Goal: Task Accomplishment & Management: Manage account settings

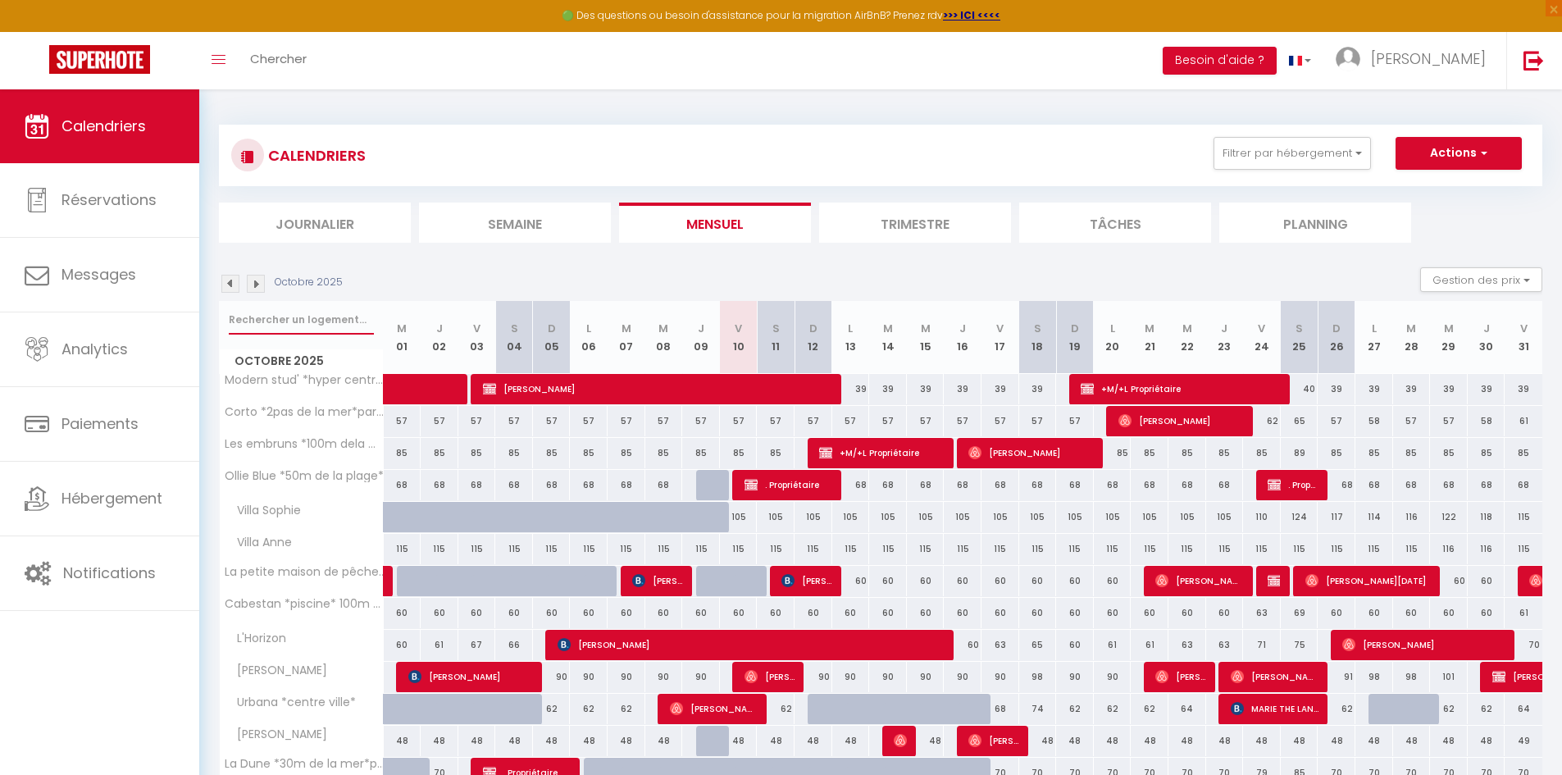
click at [284, 327] on input "text" at bounding box center [301, 320] width 145 height 30
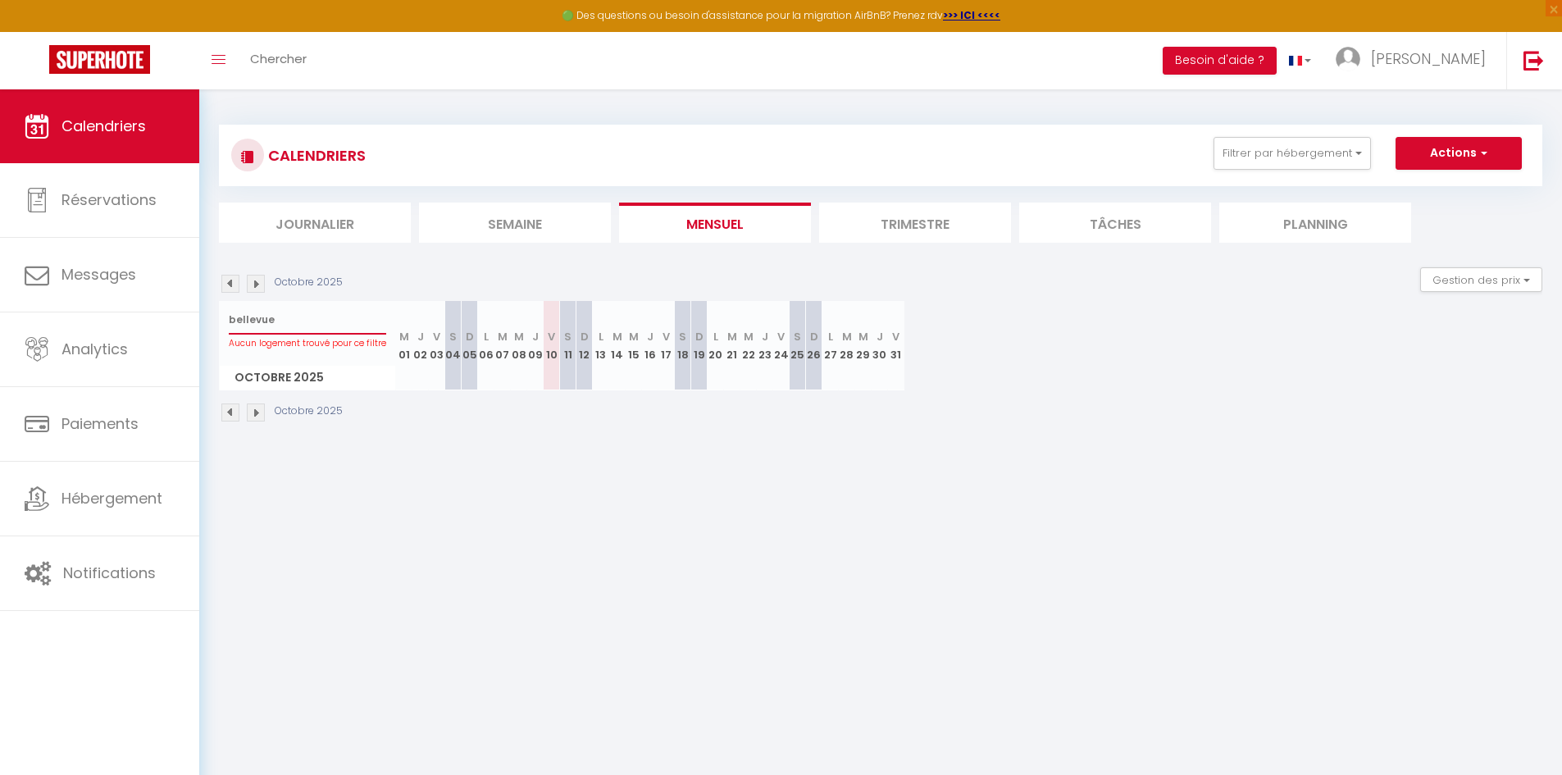
type input "bellevue"
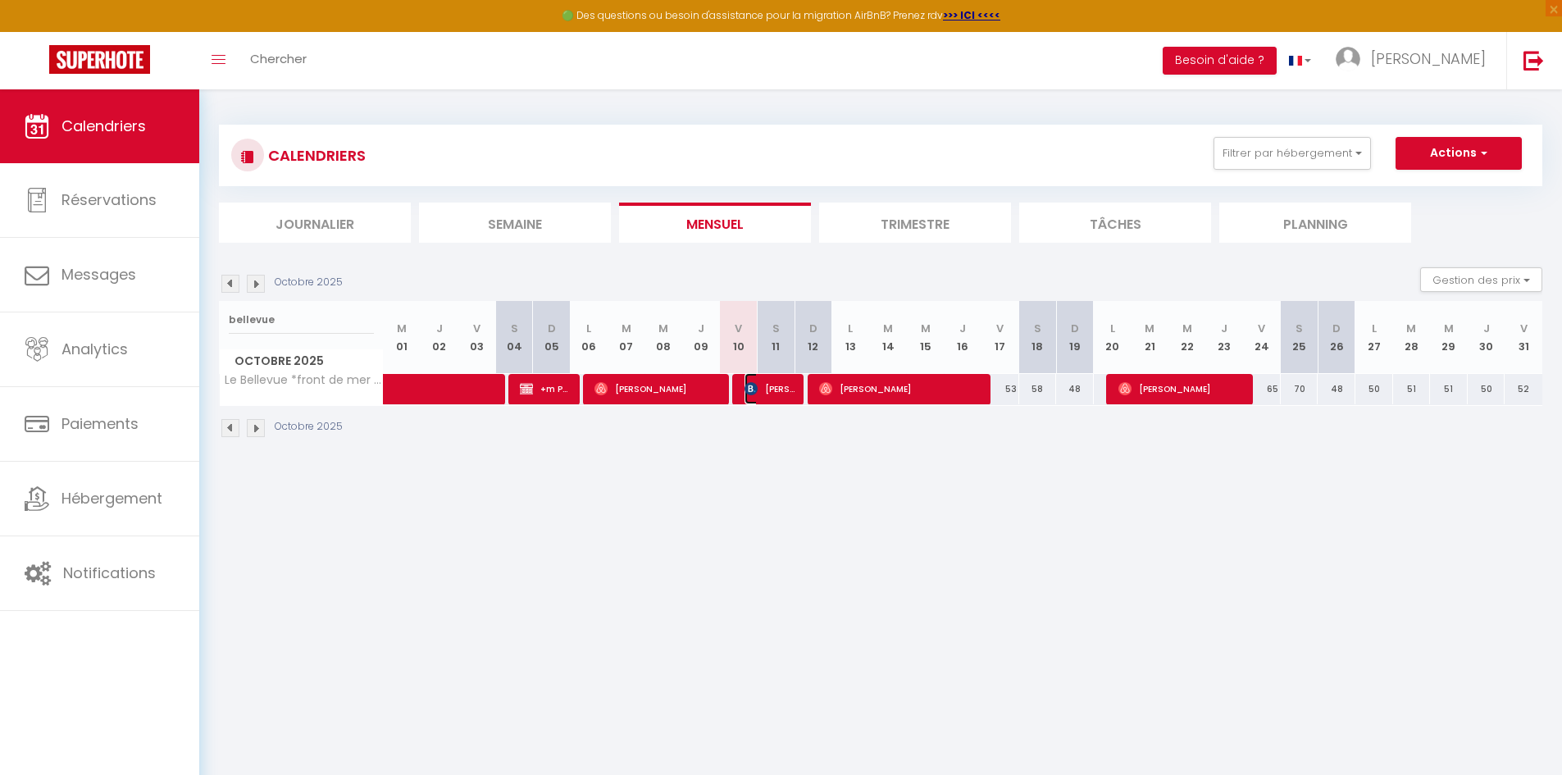
click at [779, 391] on span "[PERSON_NAME]" at bounding box center [769, 388] width 50 height 31
select select "OK"
select select "KO"
select select "0"
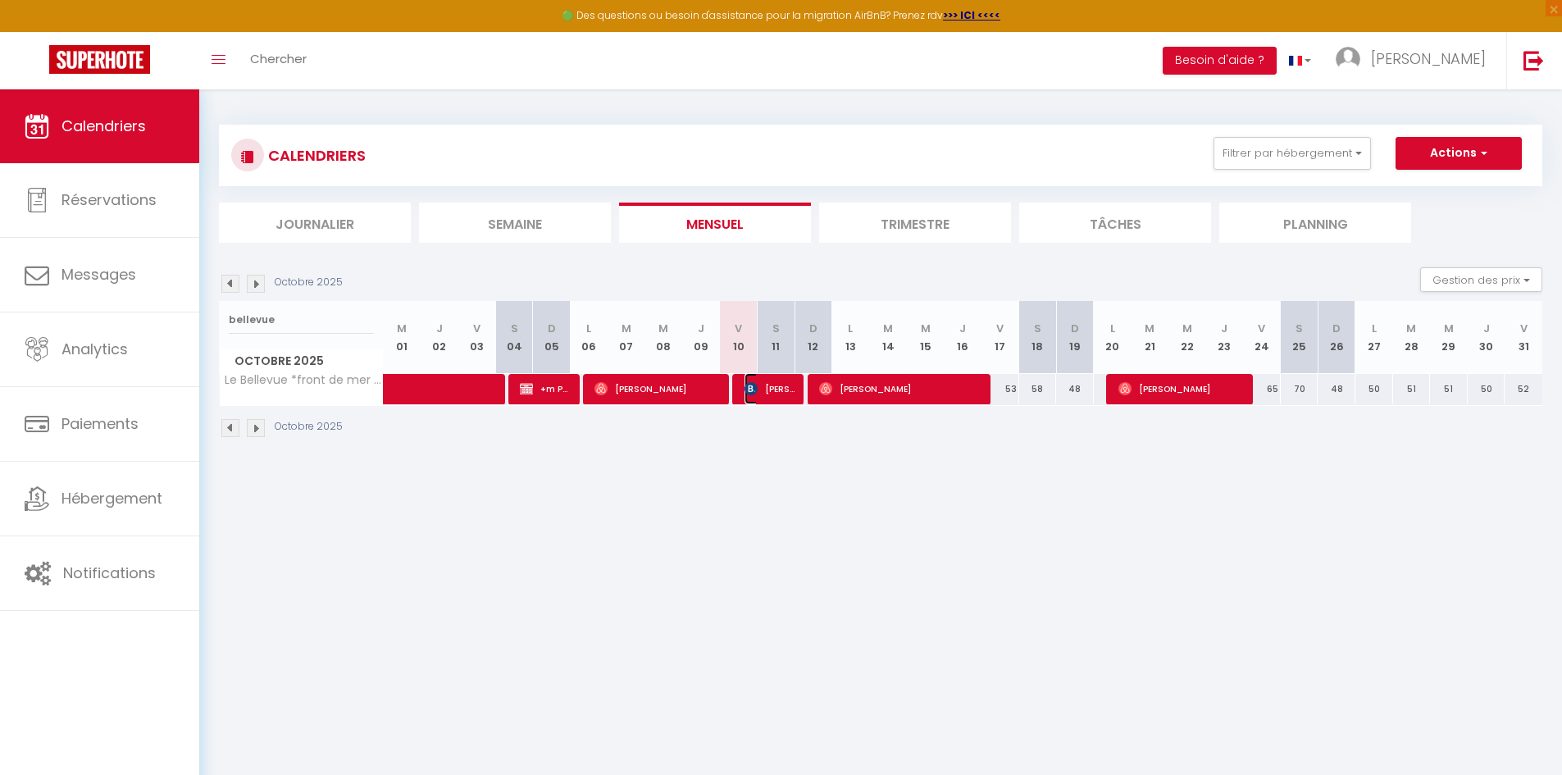
select select "1"
select select
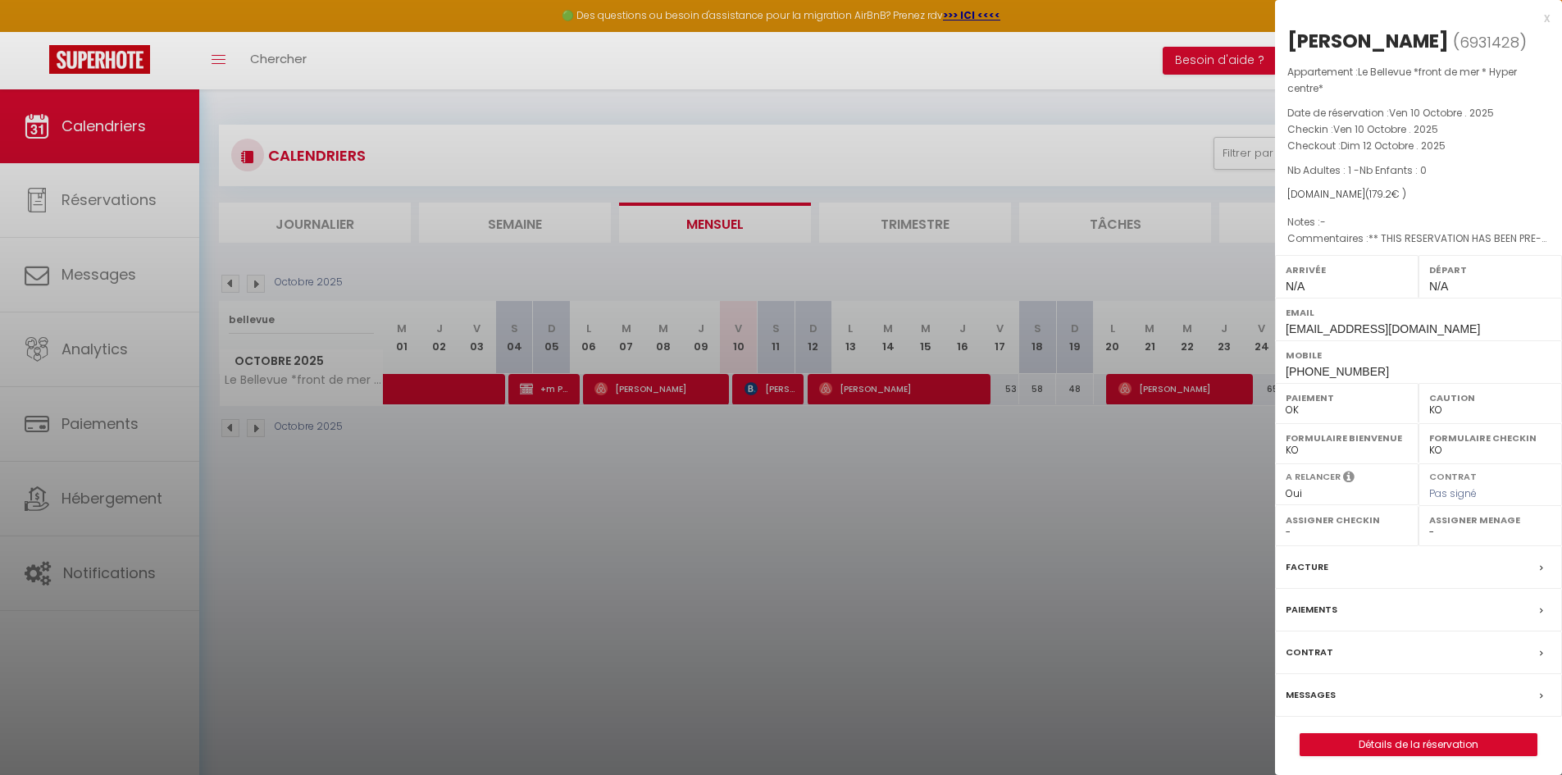
click at [796, 489] on div at bounding box center [781, 387] width 1562 height 775
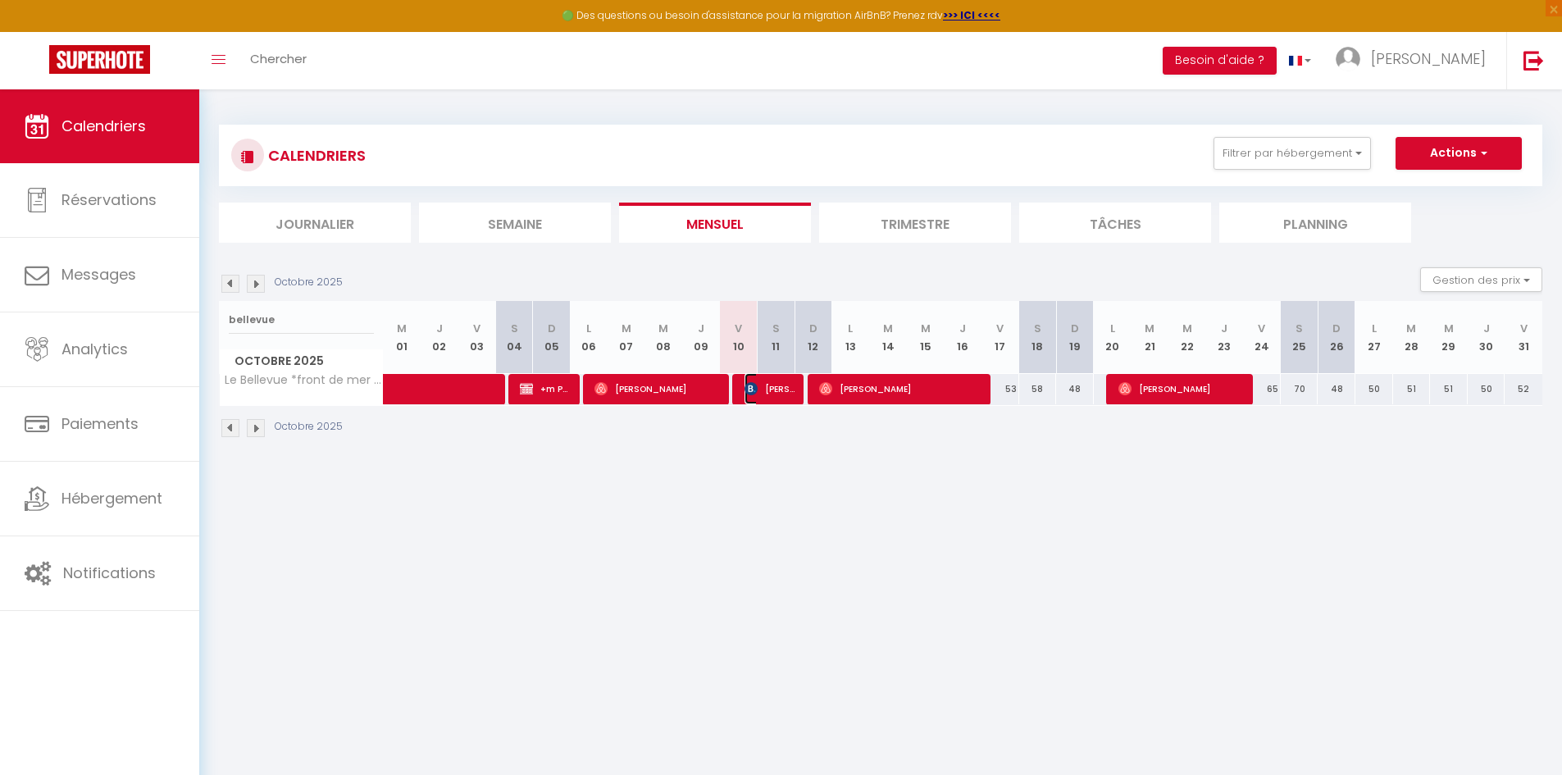
click at [767, 390] on span "[PERSON_NAME]" at bounding box center [769, 388] width 50 height 31
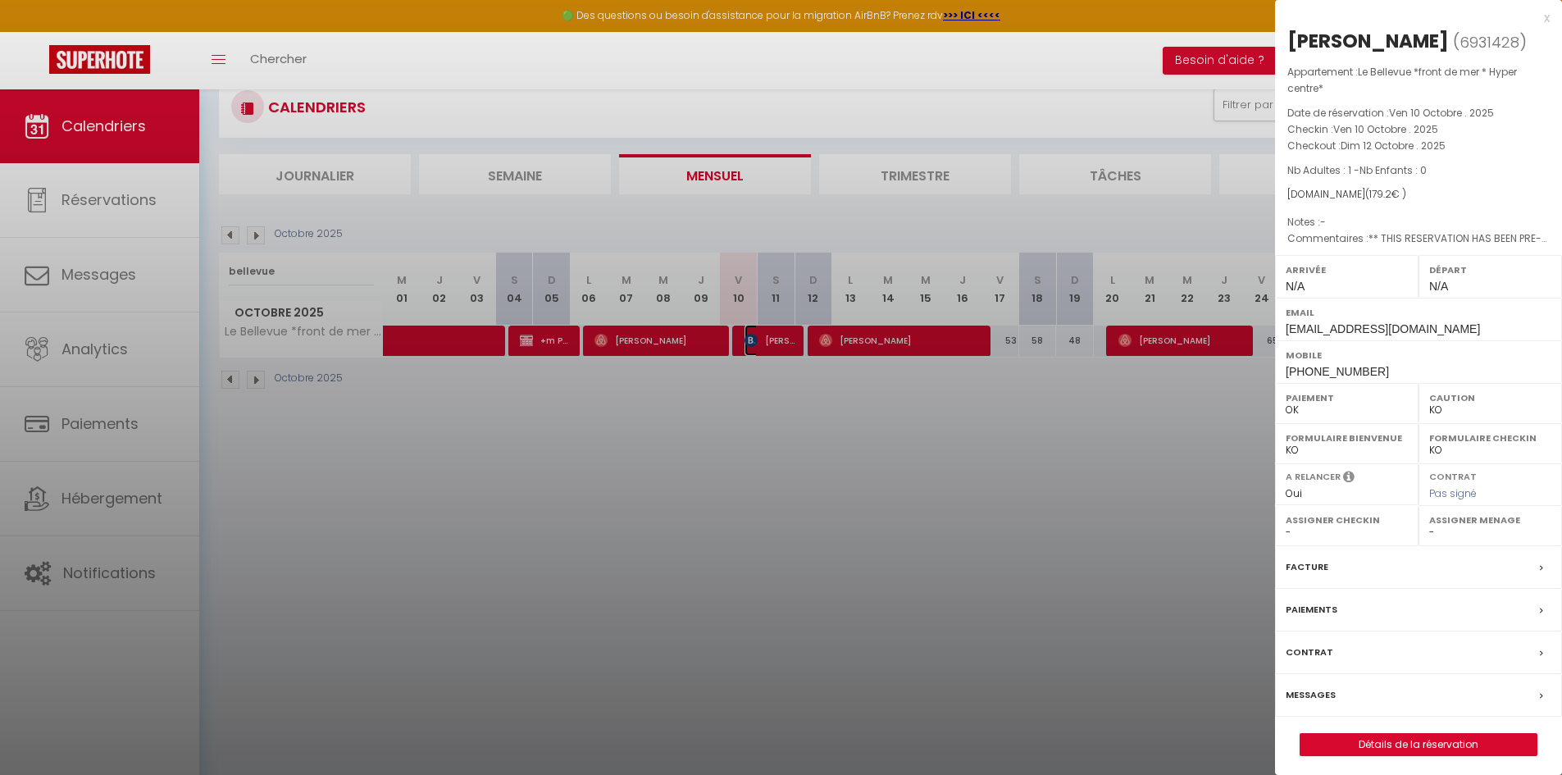
scroll to position [89, 0]
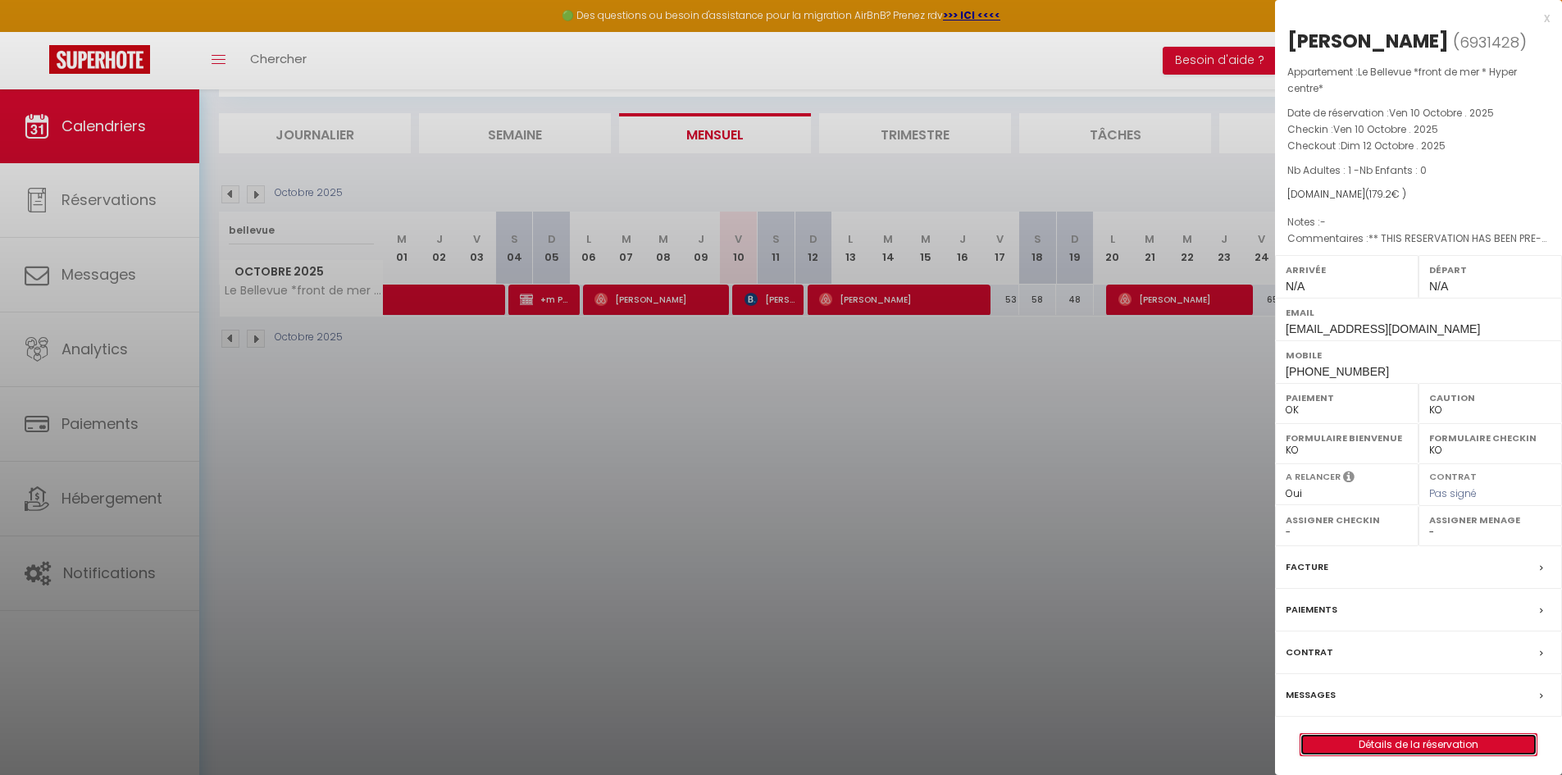
click at [1417, 742] on link "Détails de la réservation" at bounding box center [1418, 744] width 236 height 21
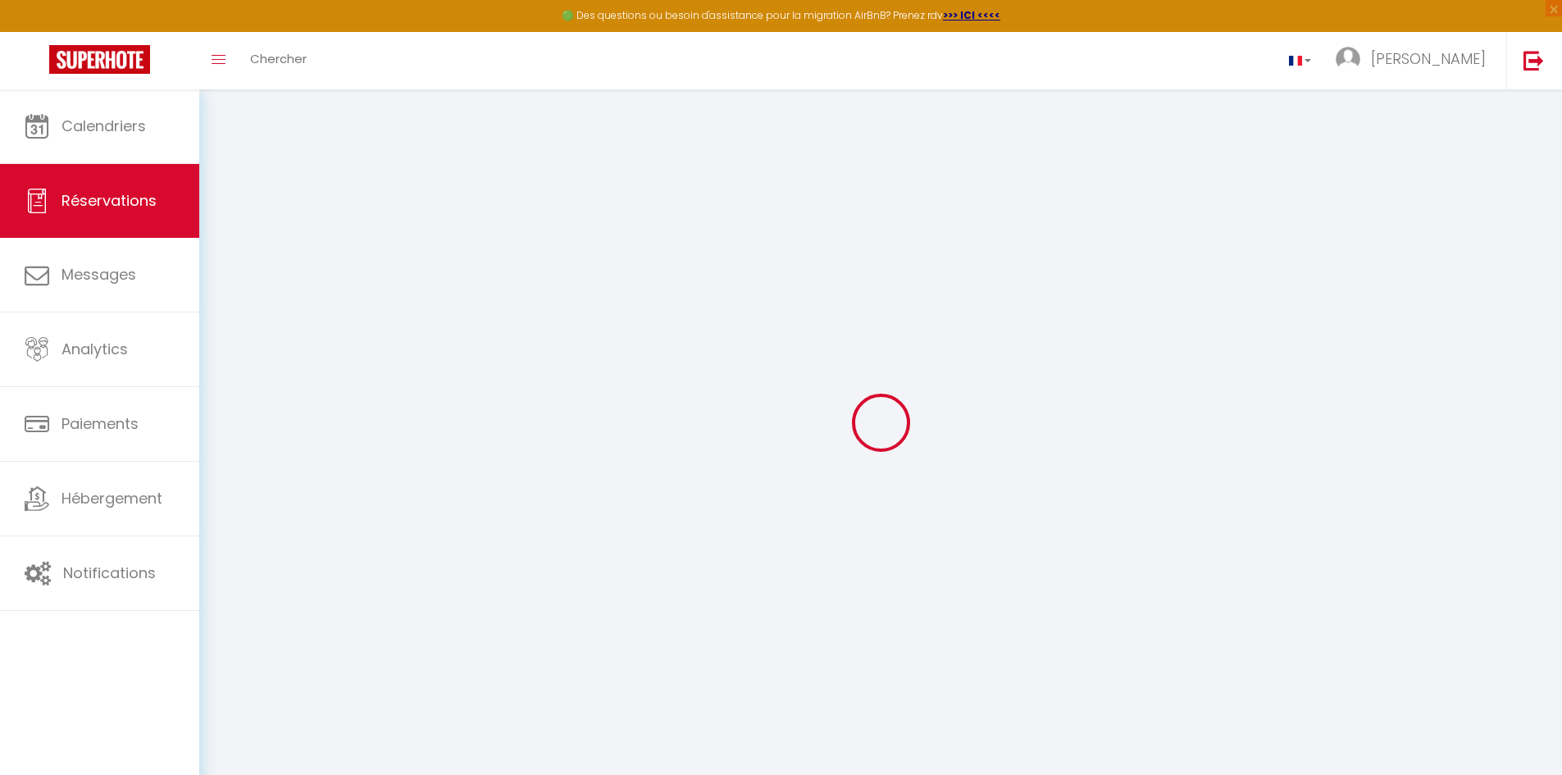
type input "[PERSON_NAME]"
type input "BAGOT"
type input "[EMAIL_ADDRESS][DOMAIN_NAME]"
type input "[PHONE_NUMBER]"
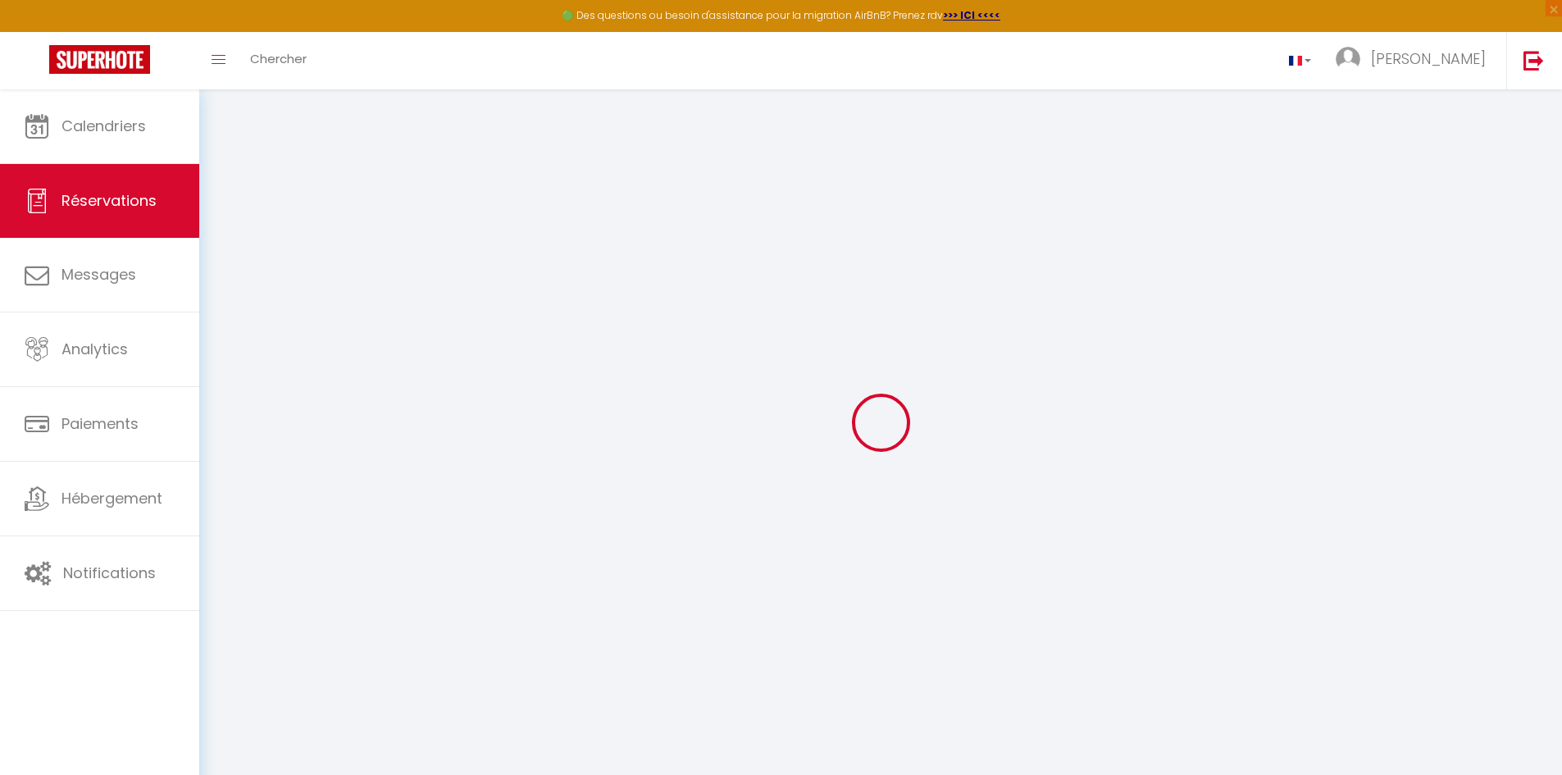
type input "[PHONE_NUMBER]"
select select "FR"
type input "35"
type input "26.55"
type input "2.51"
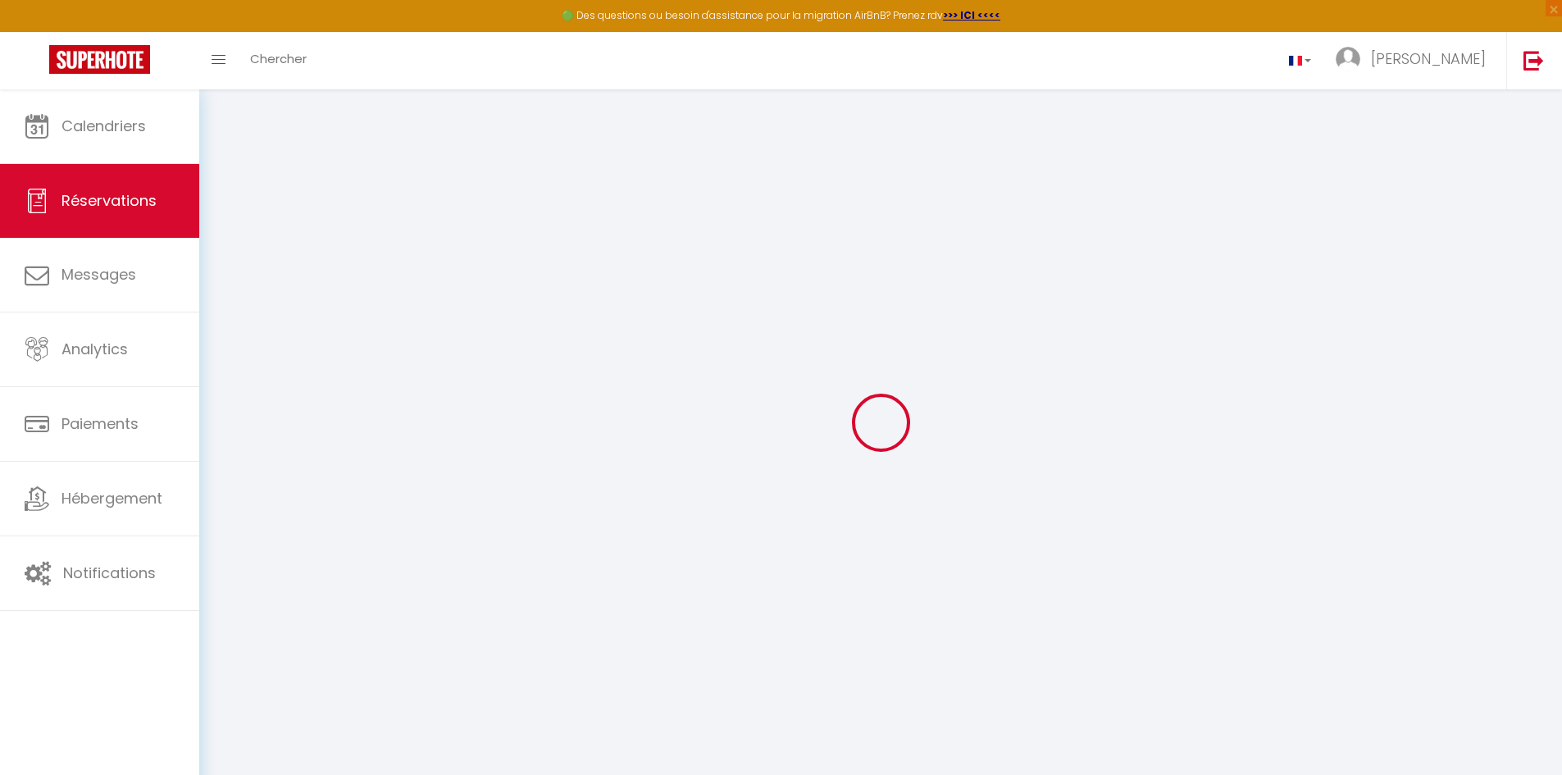
select select "11651"
select select "1"
select select
type input "1"
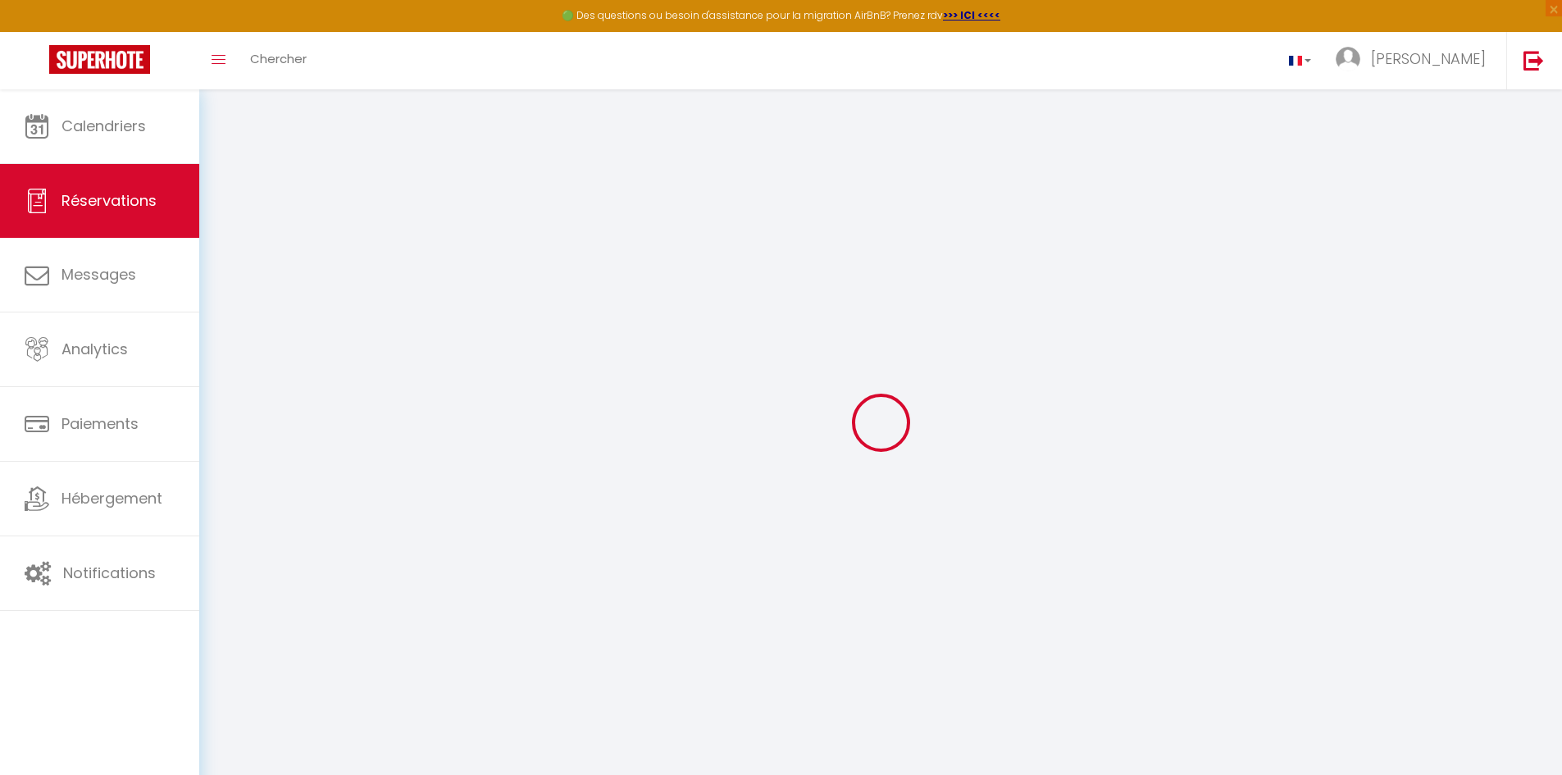
select select "12"
select select
type input "117"
checkbox input "false"
select select "2"
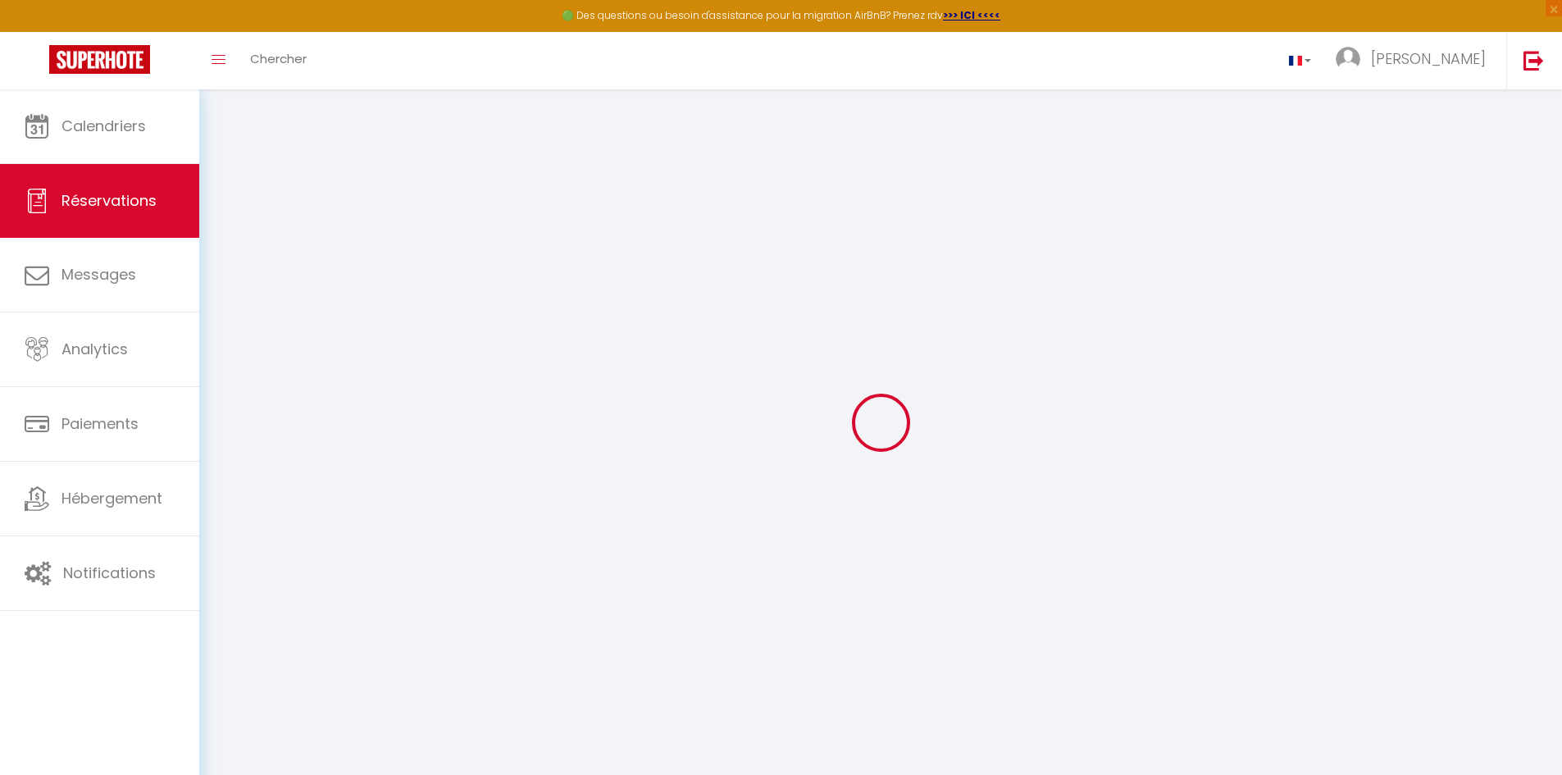
type input "25"
type input "35"
type input "0"
select select
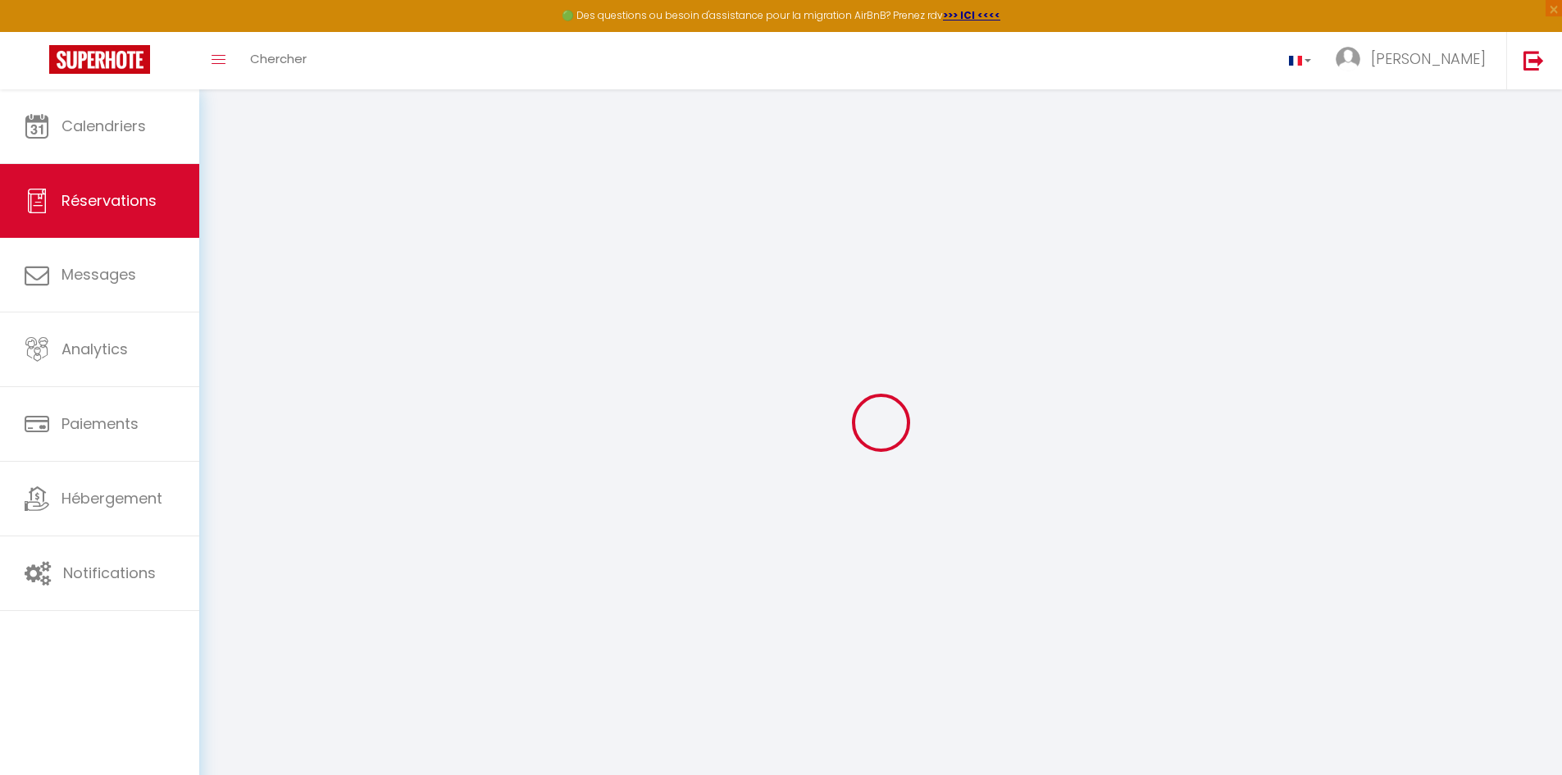
select select "14"
checkbox input "false"
select select
checkbox input "false"
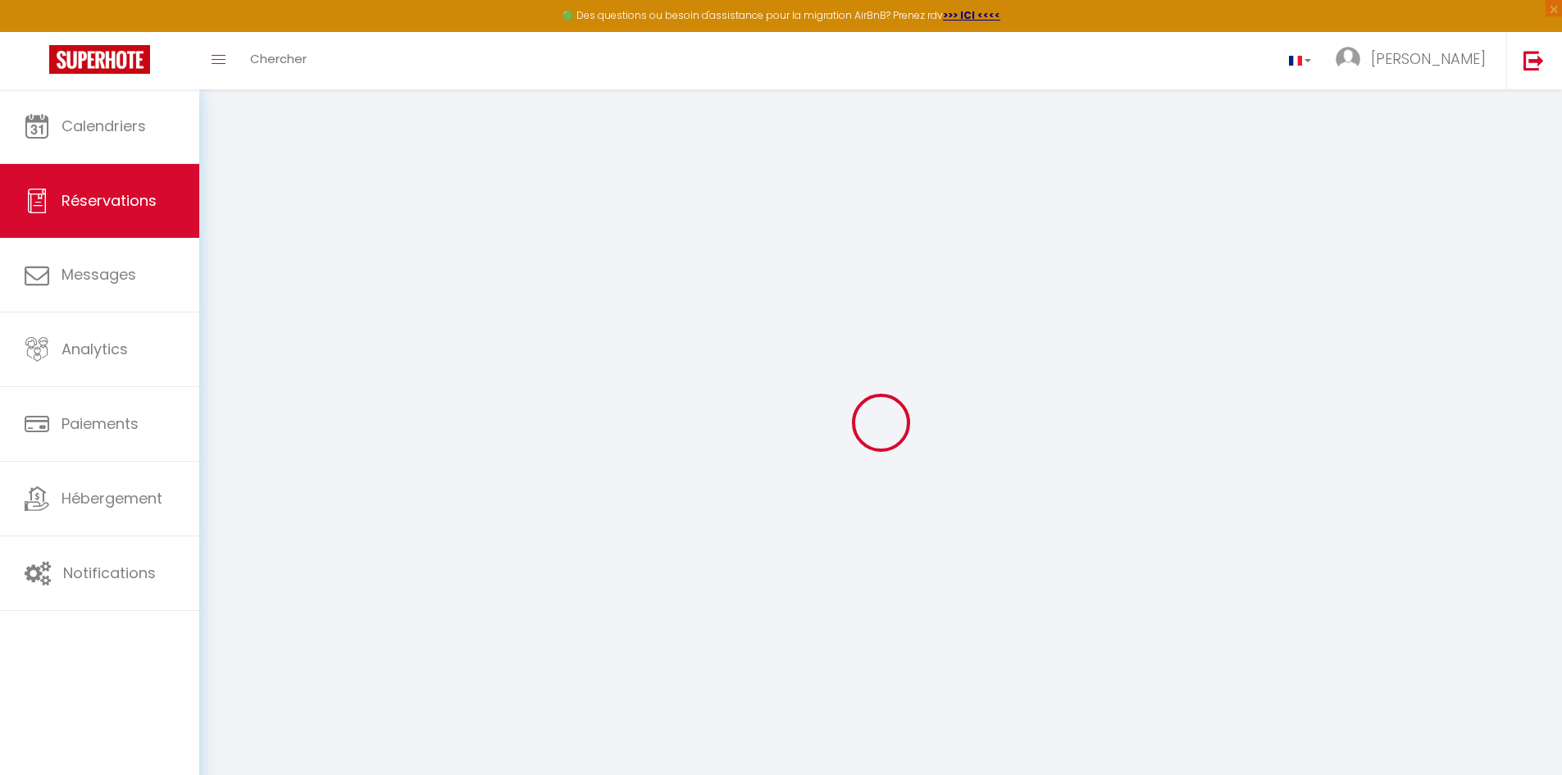
select select
checkbox input "false"
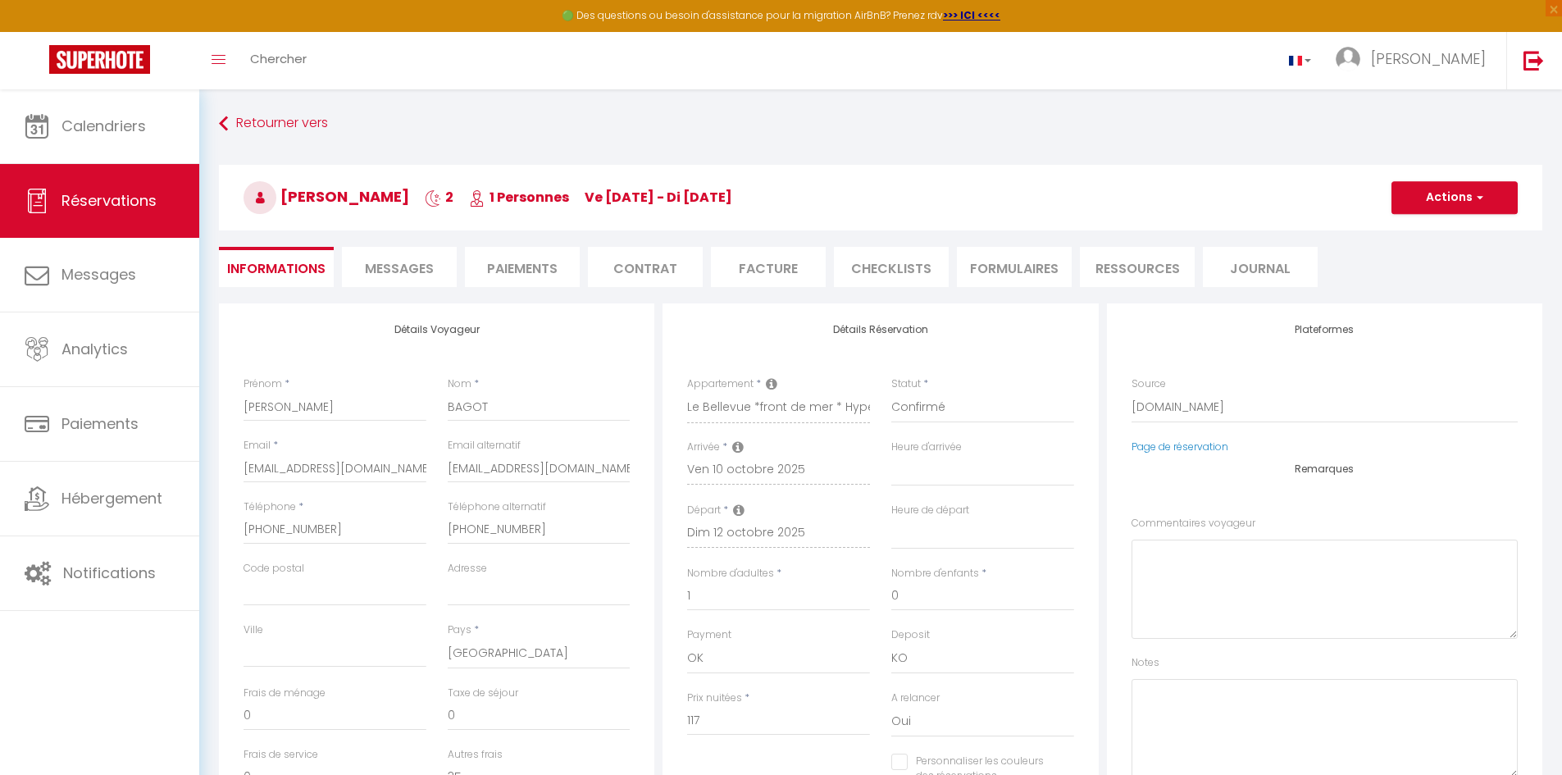
select select
checkbox input "false"
type voyageur0 "** THIS RESERVATION HAS BEEN PRE-PAID ** BOOKING NOTE : Payment charge is EUR 2…"
type input "25"
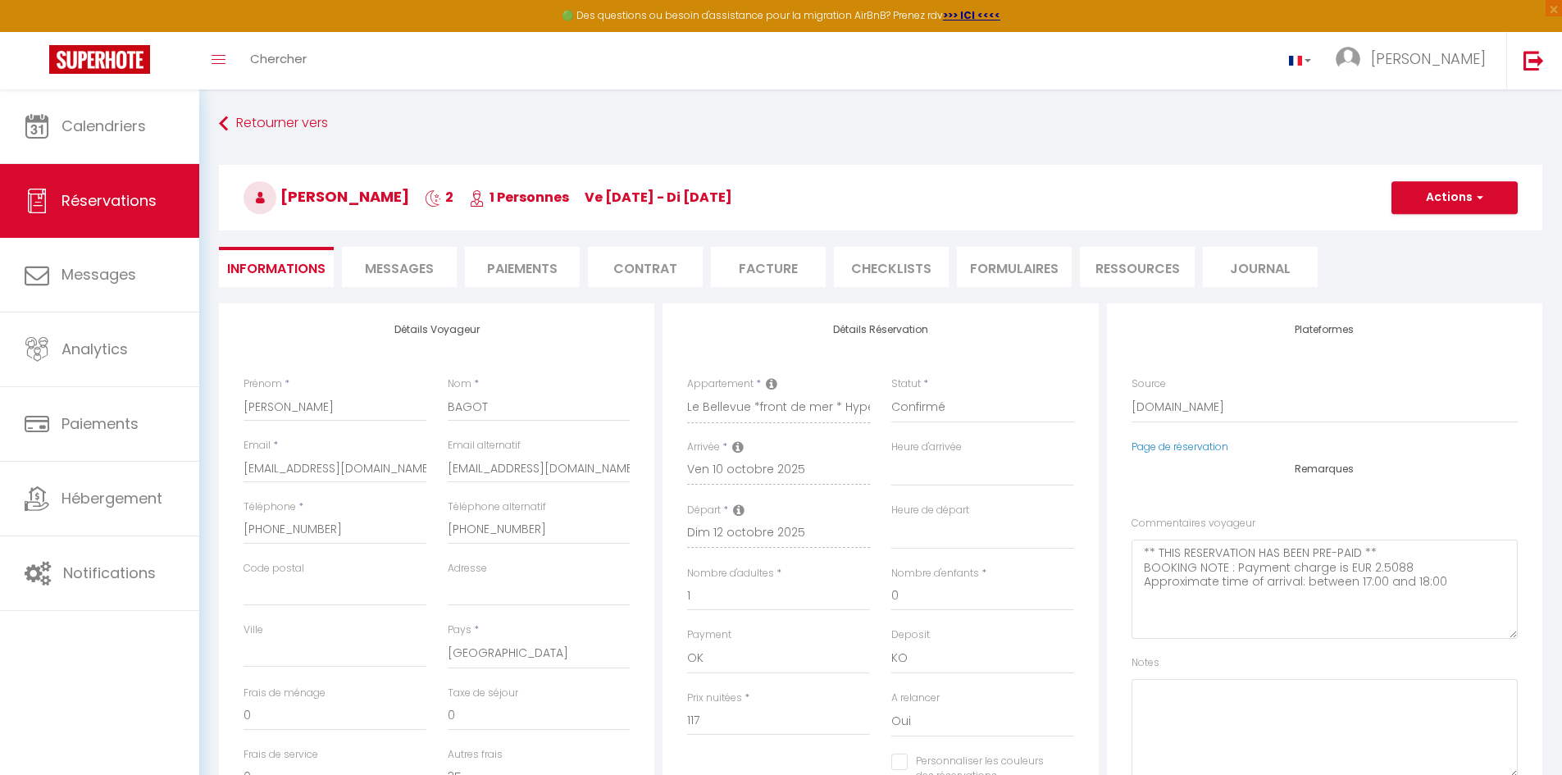
type input "2.2"
select select
checkbox input "false"
select select "17:30"
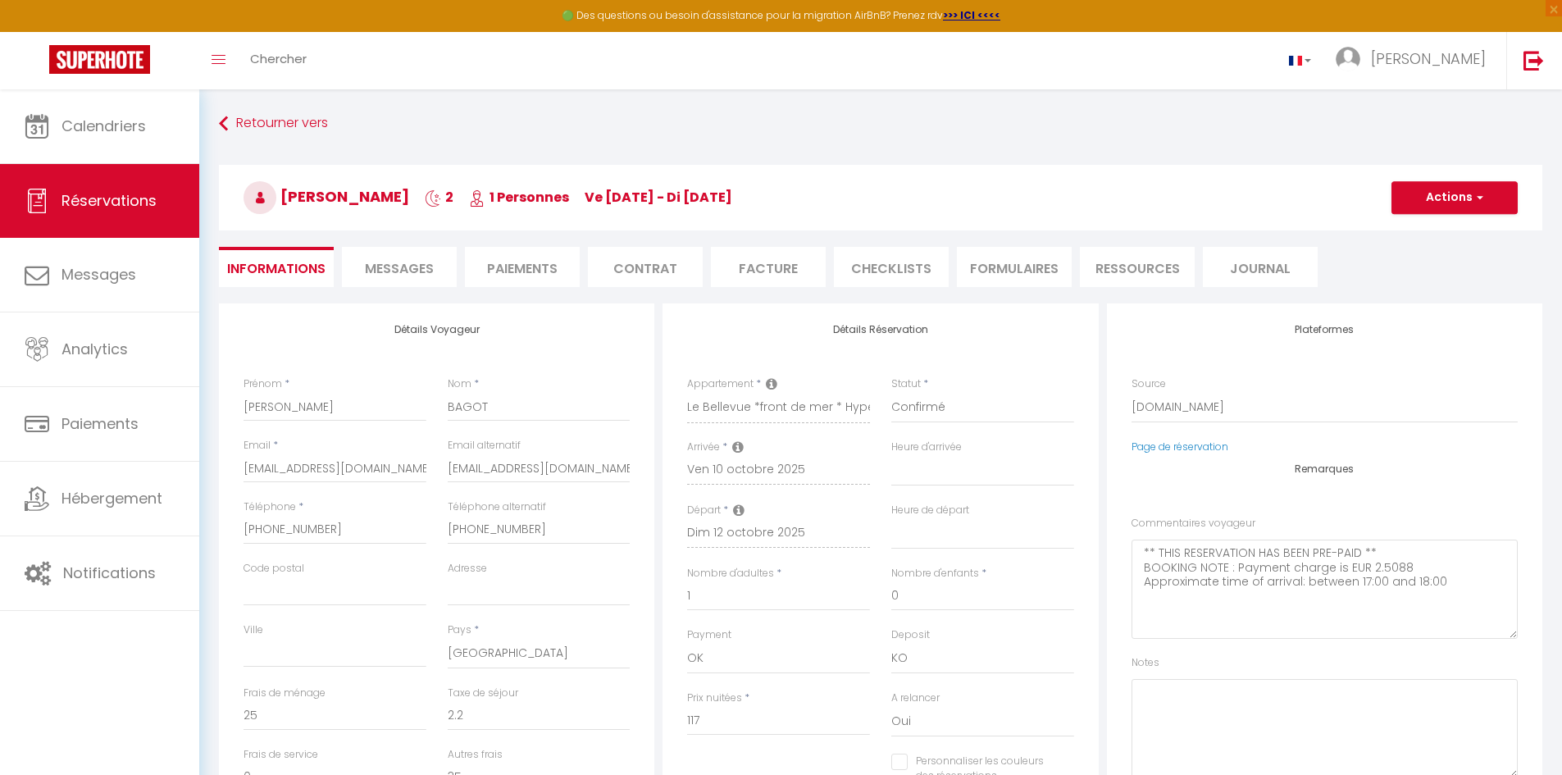
select select "10:00"
click at [778, 271] on li "Facture" at bounding box center [768, 267] width 115 height 40
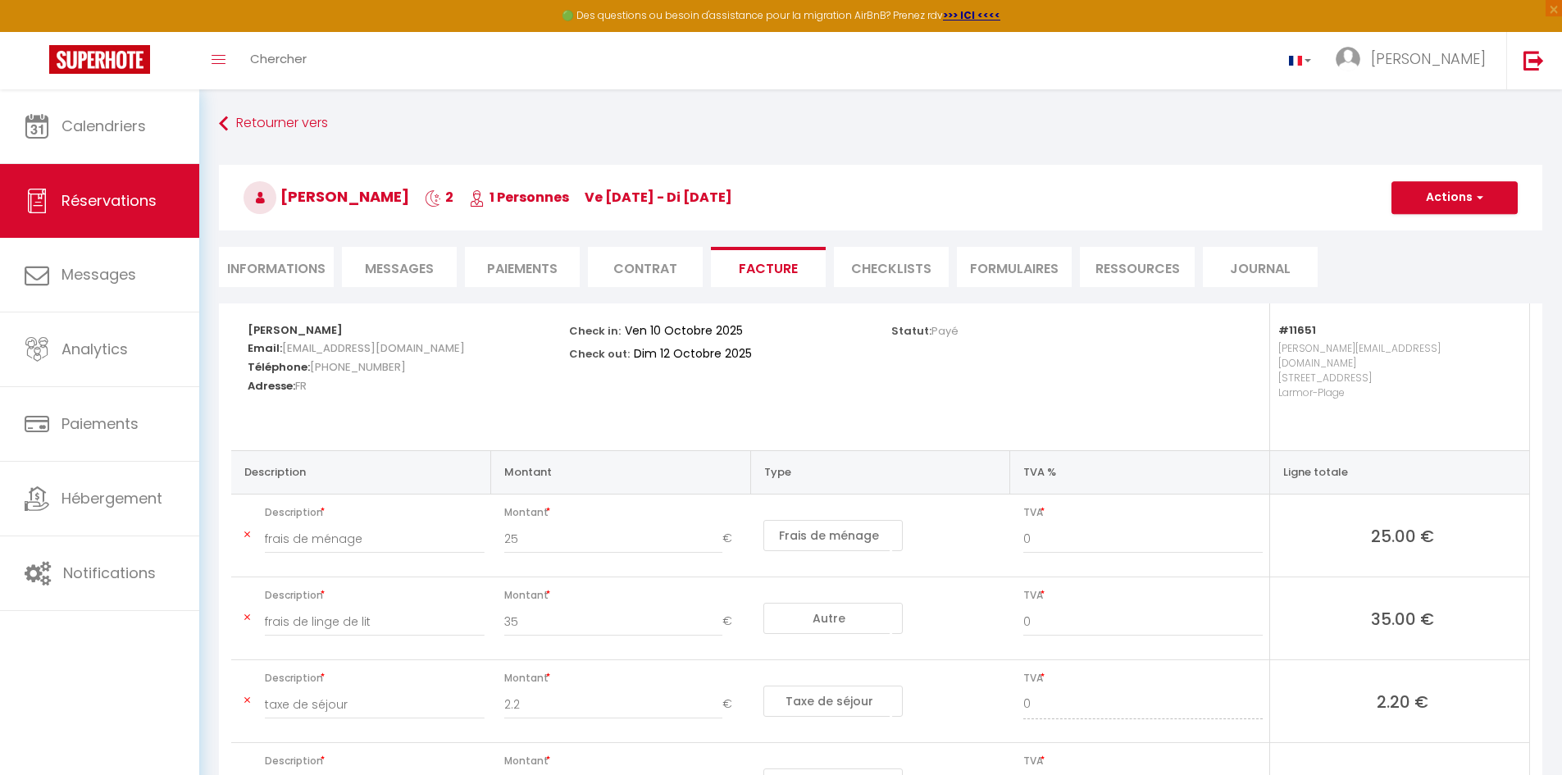
click at [366, 264] on span "Messages" at bounding box center [399, 268] width 69 height 19
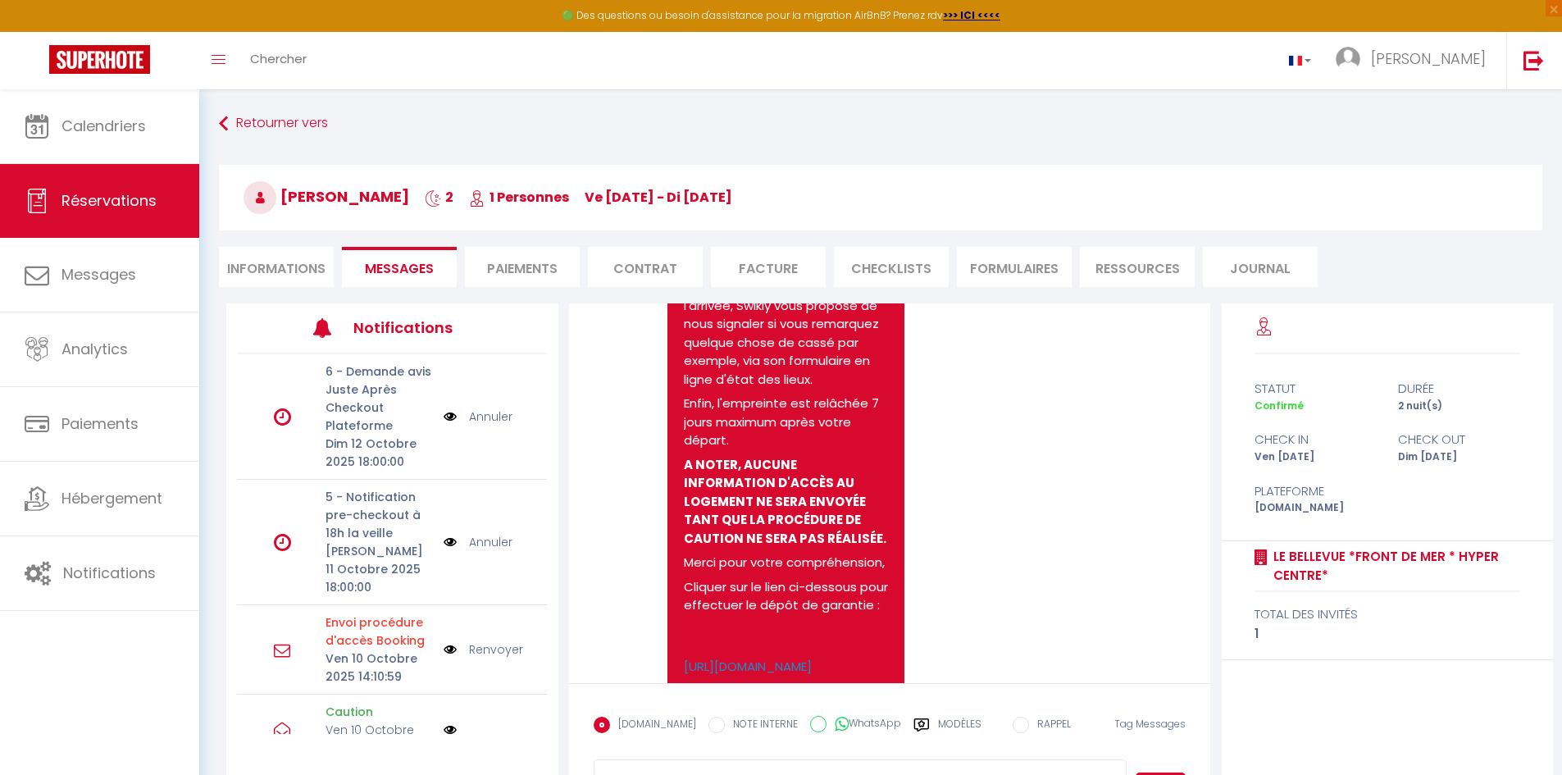
scroll to position [1043, 0]
